Goal: Transaction & Acquisition: Purchase product/service

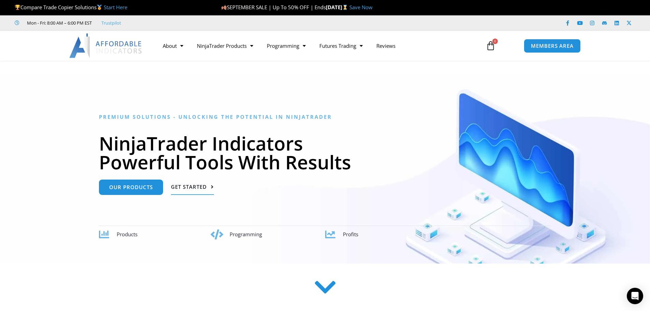
click at [183, 187] on span "Get Started" at bounding box center [189, 186] width 36 height 5
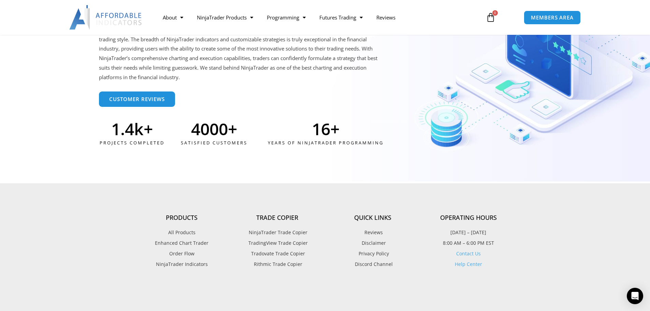
scroll to position [1643, 0]
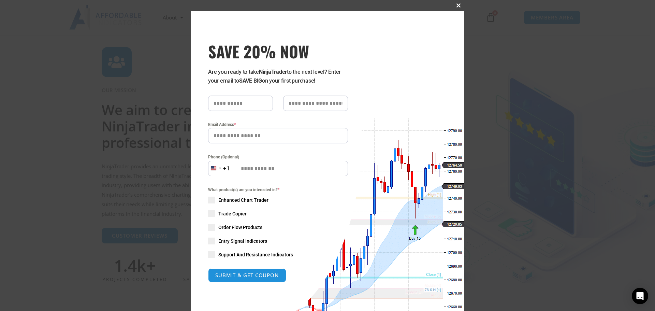
click at [455, 3] on span "SAVE 20% NOW popup" at bounding box center [458, 5] width 11 height 4
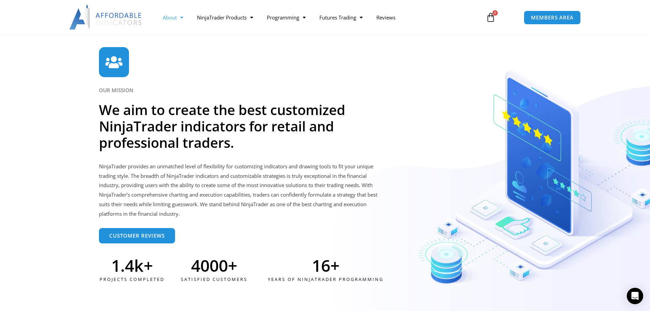
click at [185, 17] on link "About" at bounding box center [173, 18] width 34 height 16
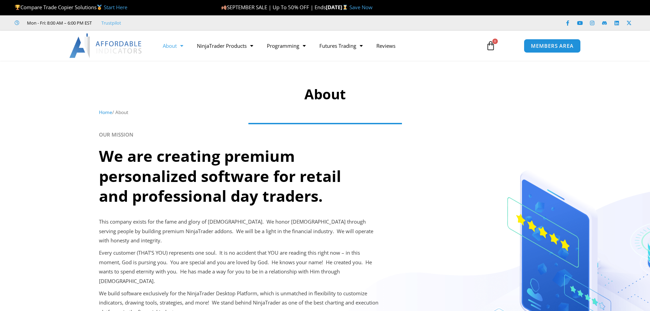
click at [183, 48] on span "Menu" at bounding box center [180, 46] width 6 height 12
click at [181, 46] on span "Menu" at bounding box center [180, 46] width 6 height 12
click at [343, 72] on link "Prop Firms" at bounding box center [339, 72] width 52 height 12
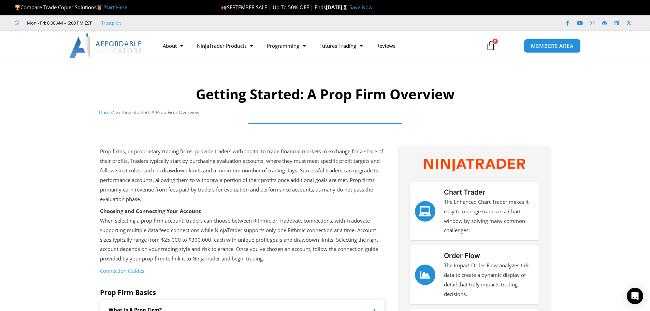
click at [490, 45] on icon at bounding box center [491, 46] width 10 height 10
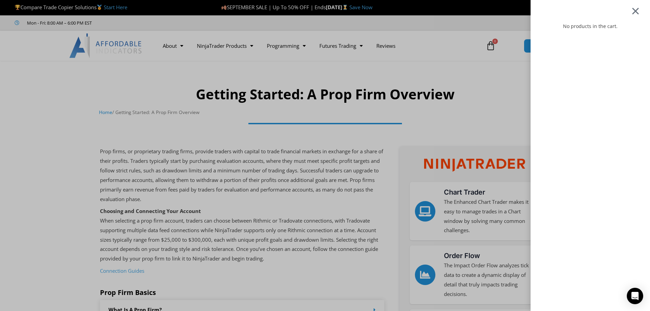
click at [640, 12] on div at bounding box center [635, 11] width 9 height 8
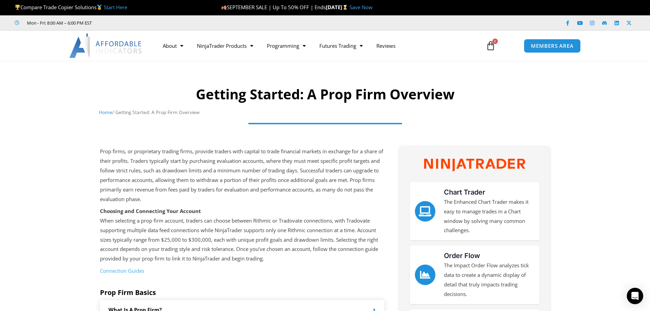
click at [81, 48] on img at bounding box center [105, 45] width 73 height 25
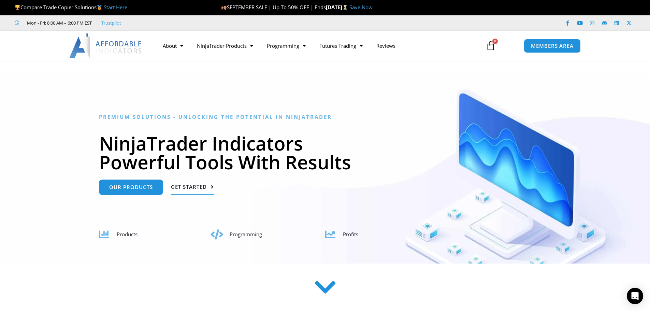
click at [199, 185] on span "Get Started" at bounding box center [189, 186] width 36 height 5
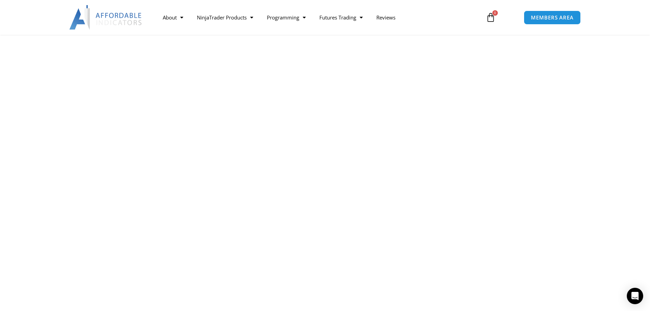
scroll to position [275, 0]
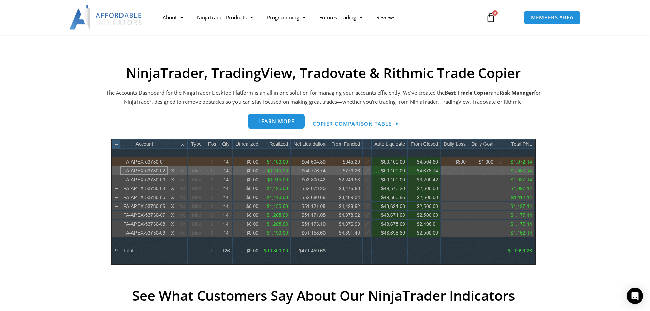
click at [287, 126] on link "Learn more" at bounding box center [276, 121] width 57 height 15
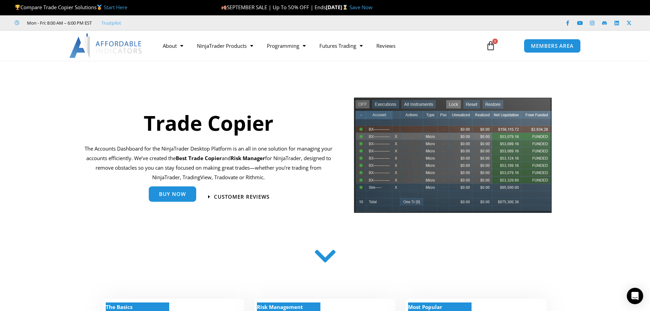
click at [175, 199] on link "Buy Now" at bounding box center [172, 194] width 47 height 15
